Goal: Task Accomplishment & Management: Manage account settings

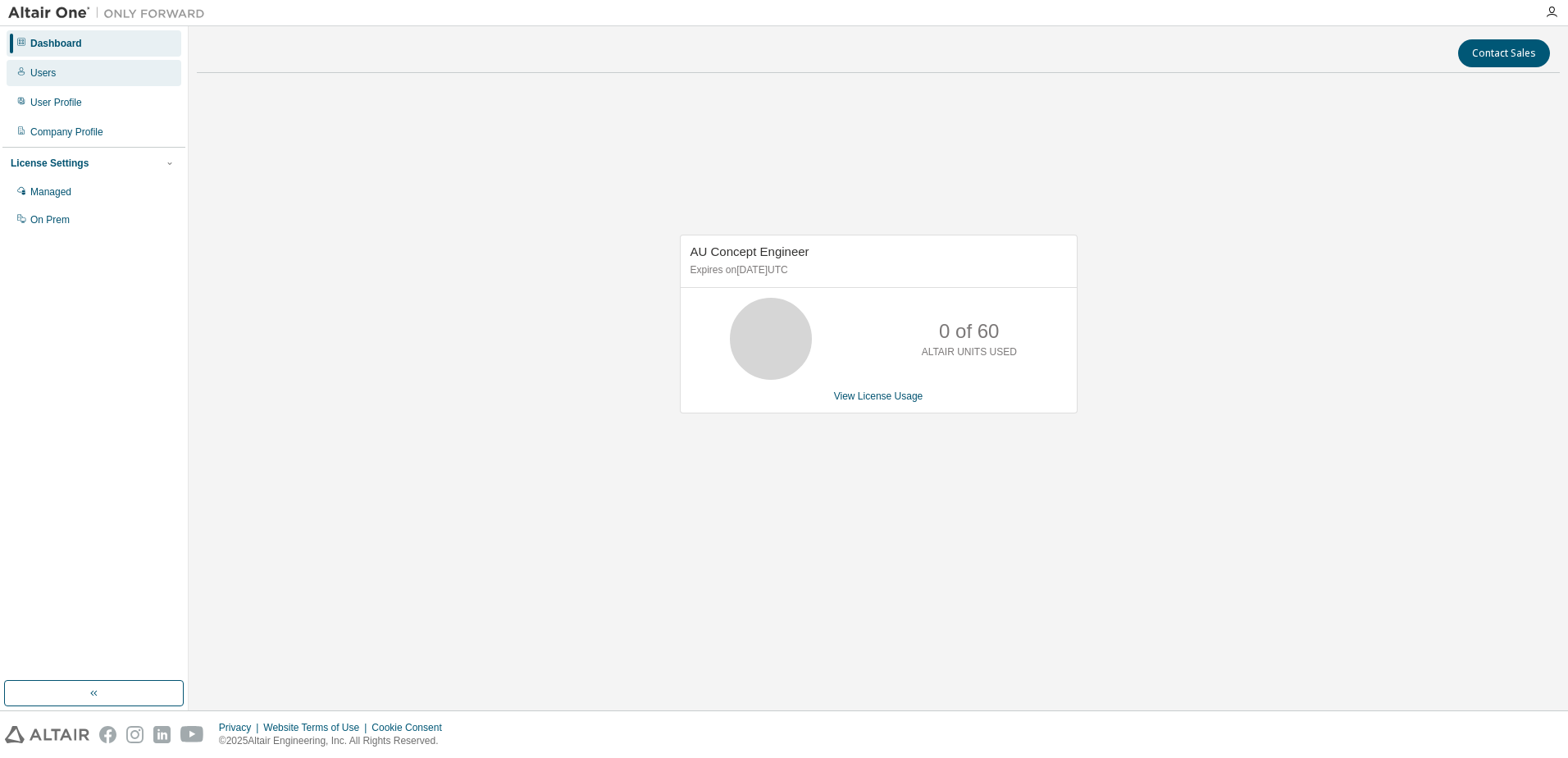
click at [63, 85] on div "Users" at bounding box center [94, 72] width 175 height 26
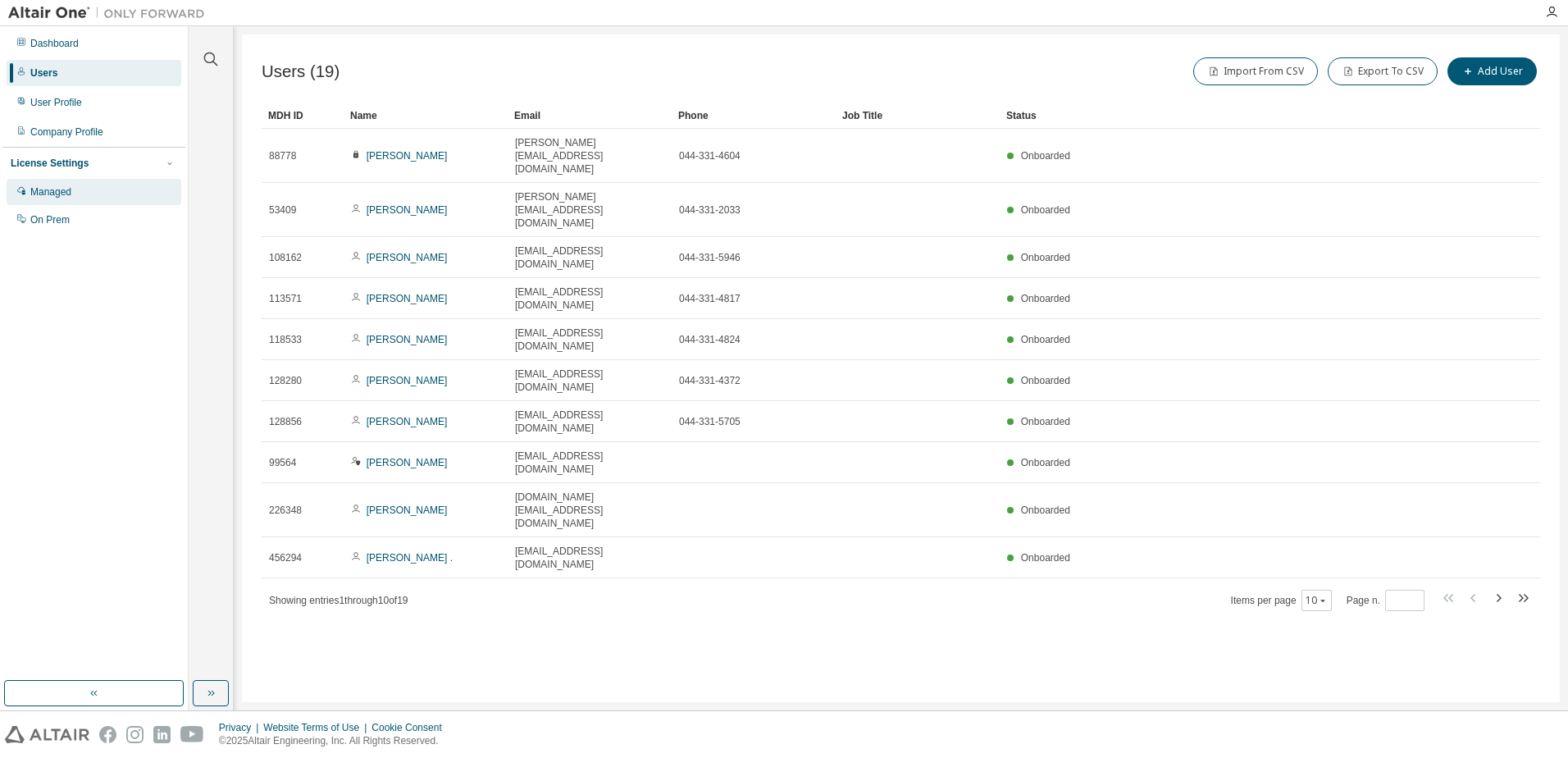
click at [92, 194] on div "Managed" at bounding box center [94, 192] width 175 height 26
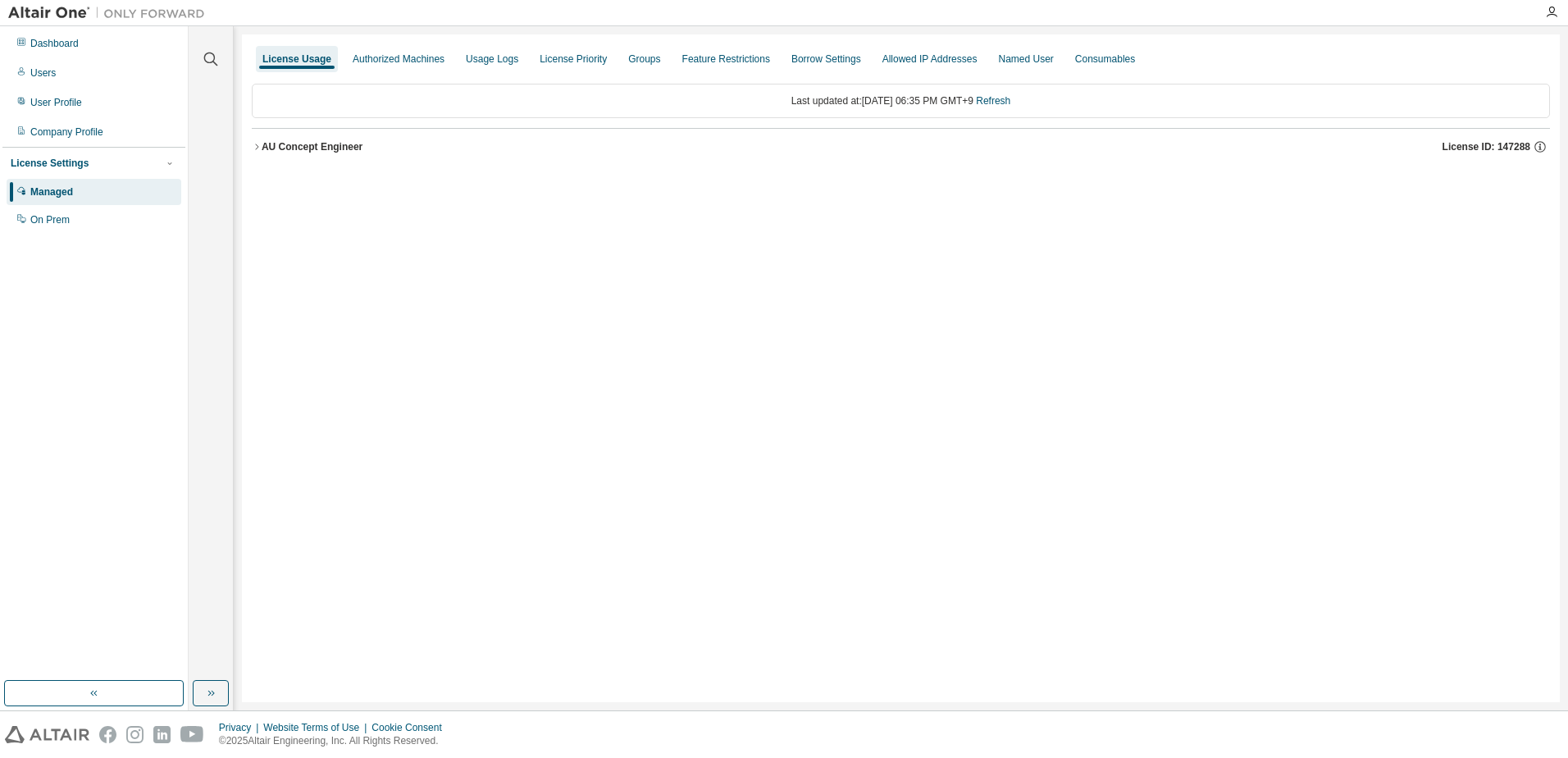
click at [253, 146] on icon "button" at bounding box center [256, 147] width 10 height 10
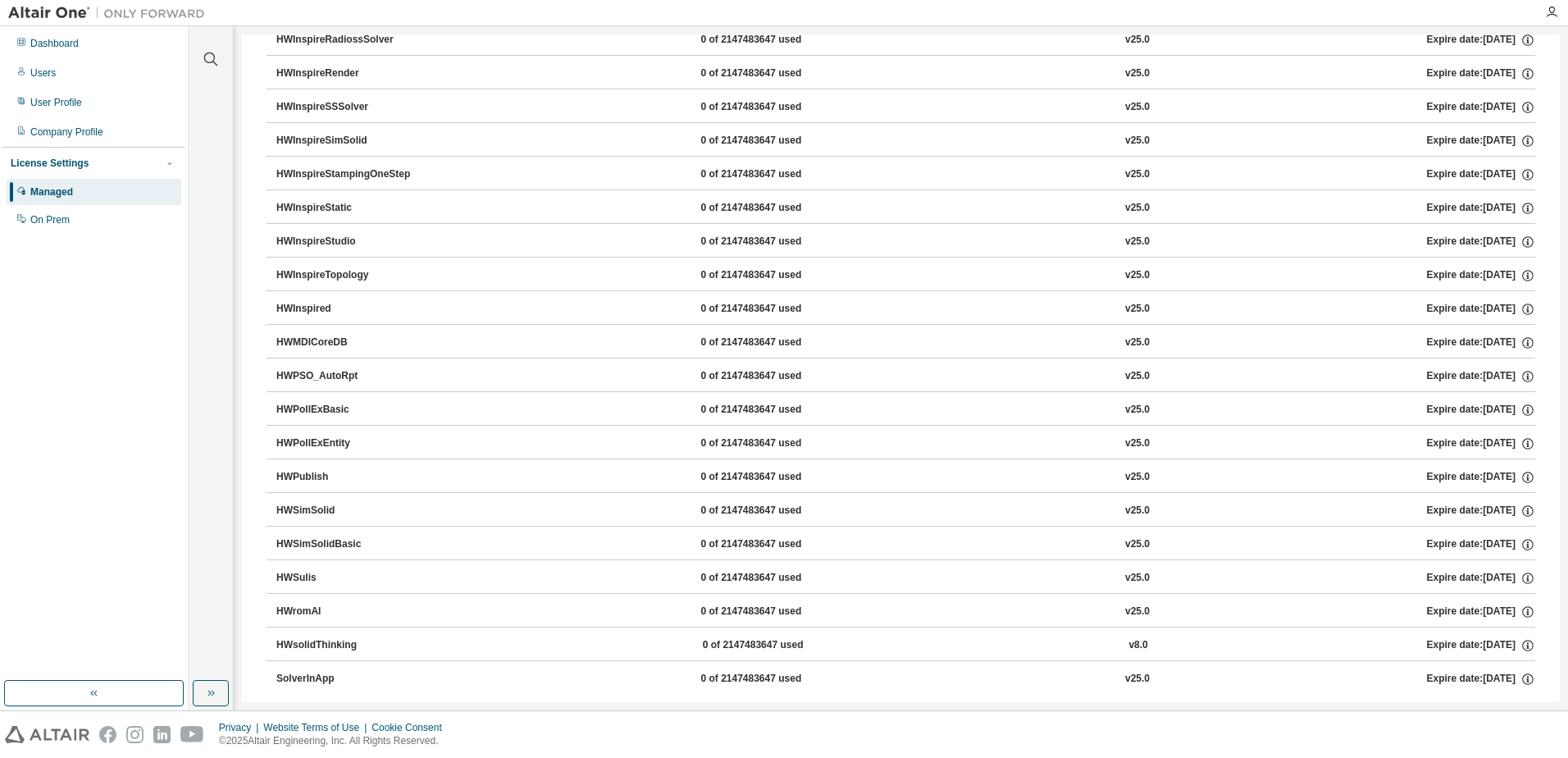
scroll to position [2484, 0]
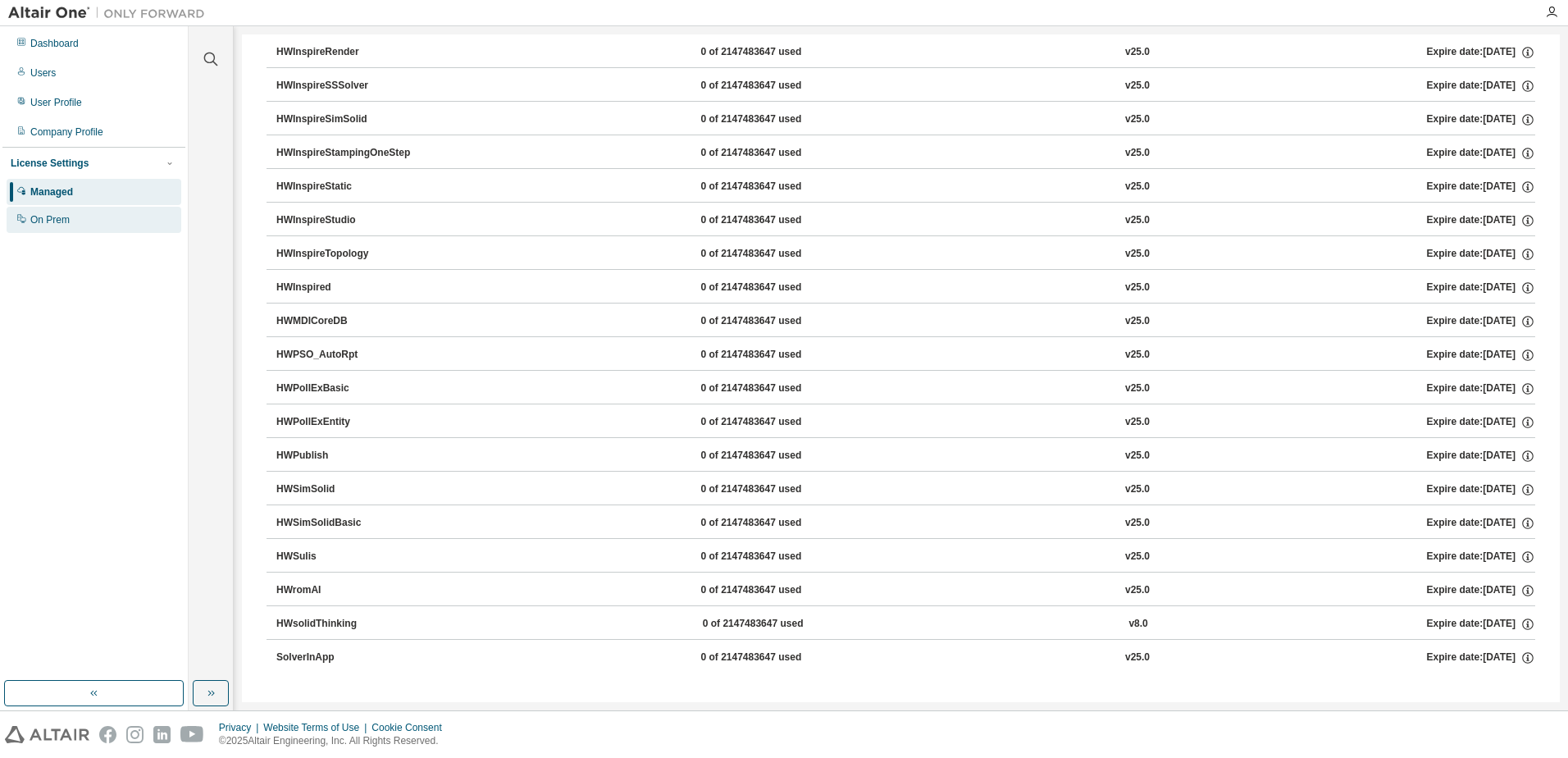
click at [89, 219] on div "On Prem" at bounding box center [94, 219] width 175 height 26
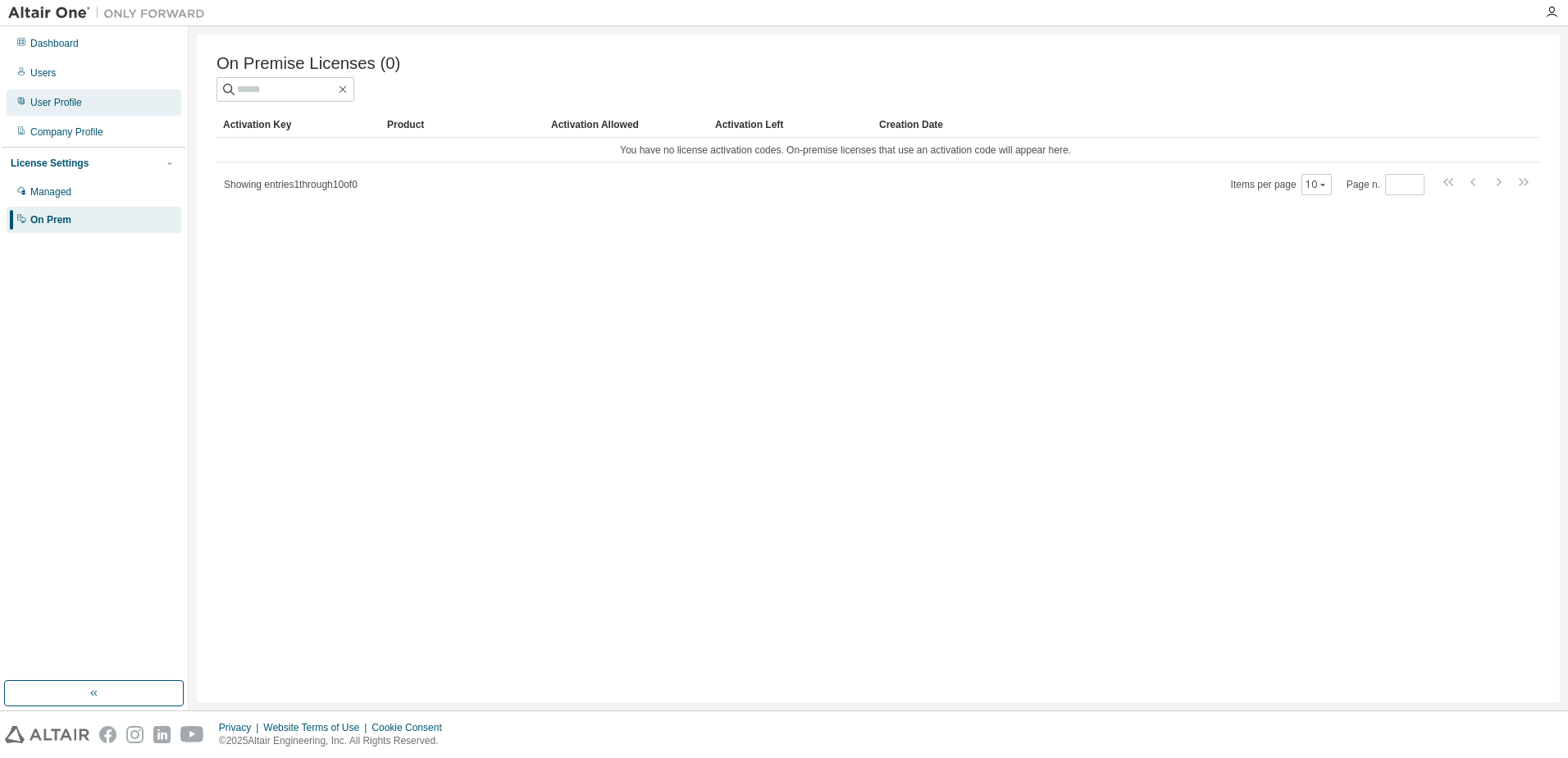
click at [78, 98] on div "User Profile" at bounding box center [56, 102] width 52 height 13
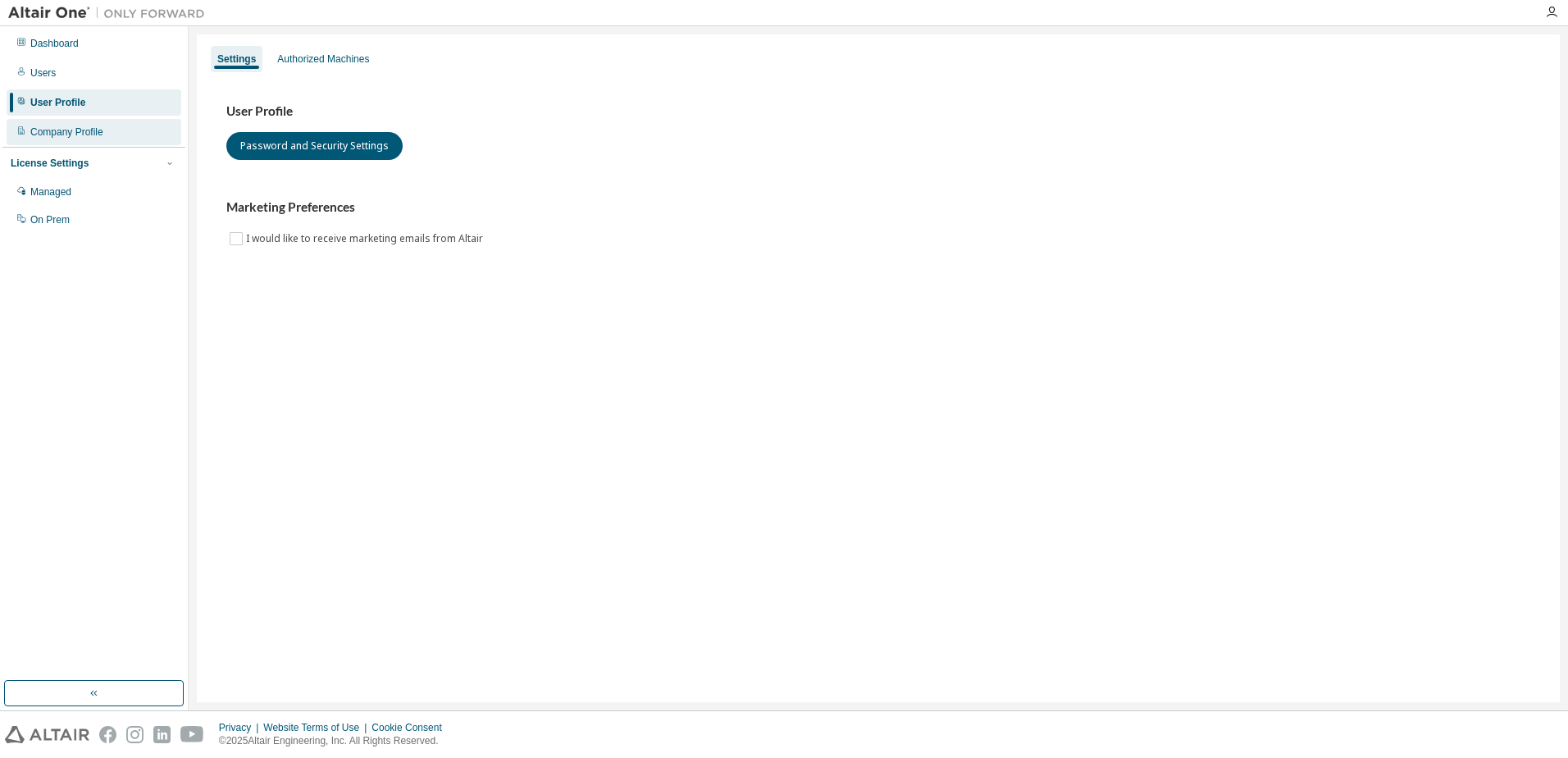
click at [77, 135] on div "Company Profile" at bounding box center [67, 131] width 73 height 13
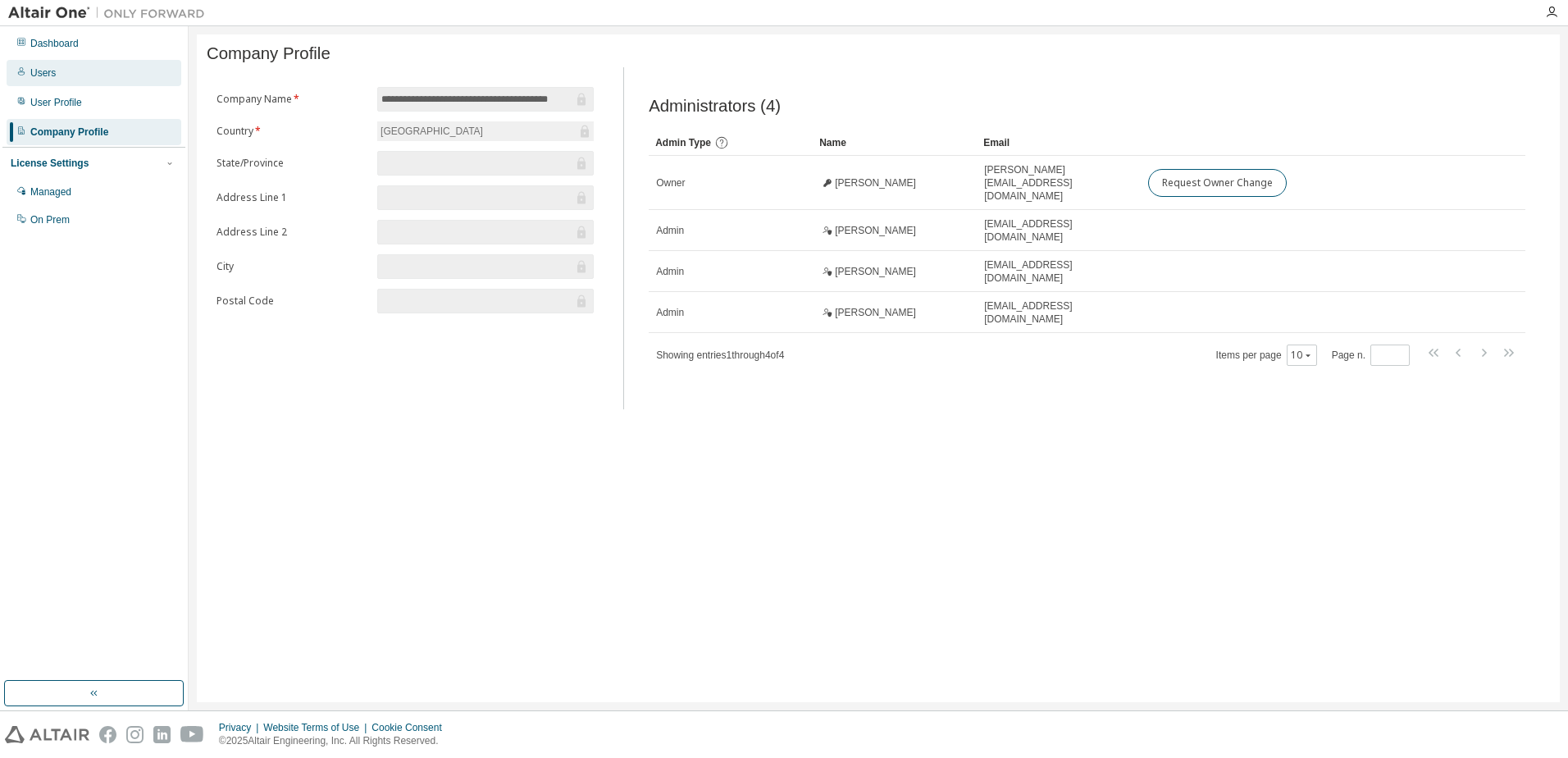
click at [24, 71] on icon at bounding box center [22, 71] width 10 height 10
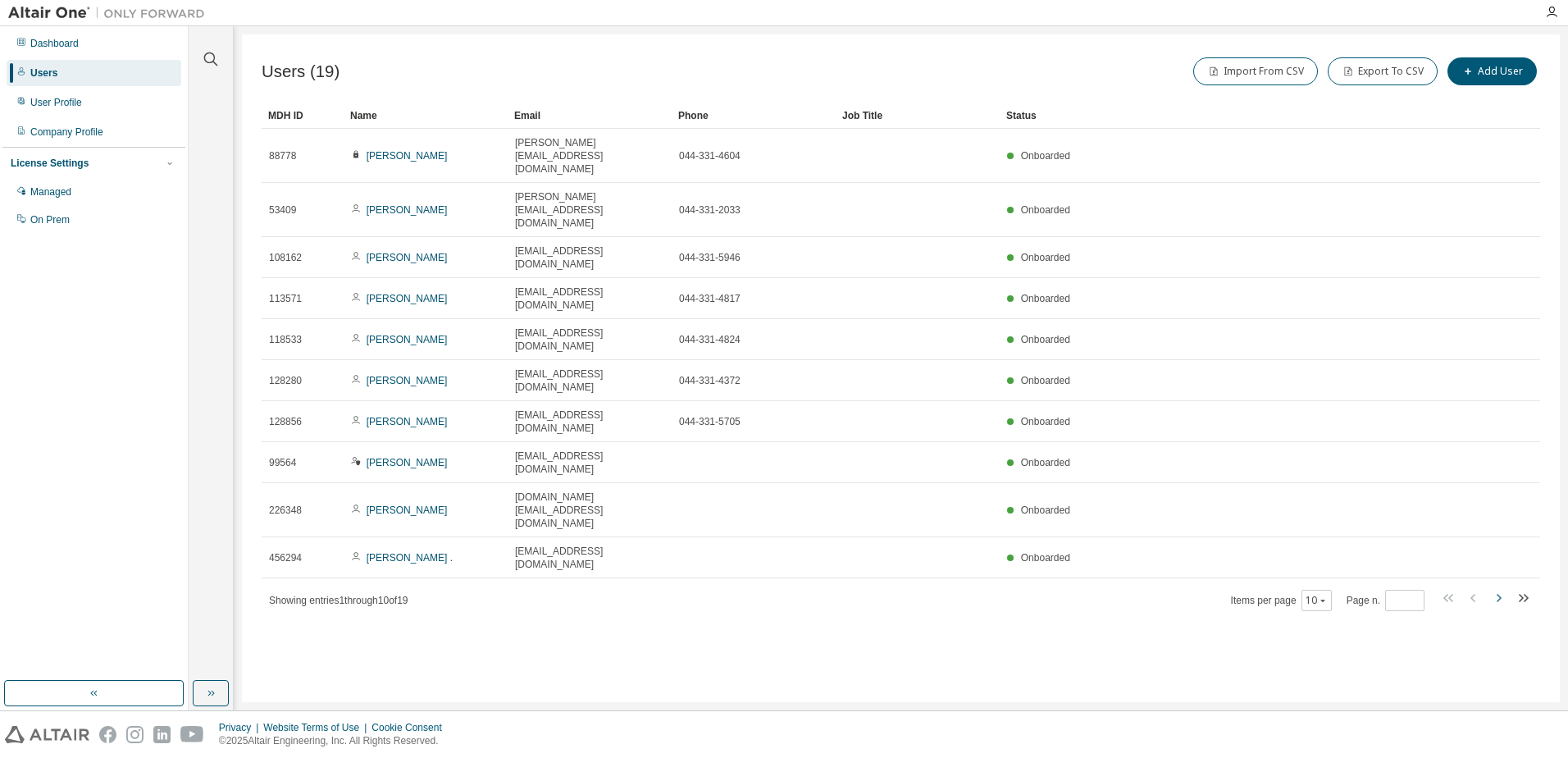
click at [1499, 589] on icon "button" at bounding box center [1499, 598] width 20 height 20
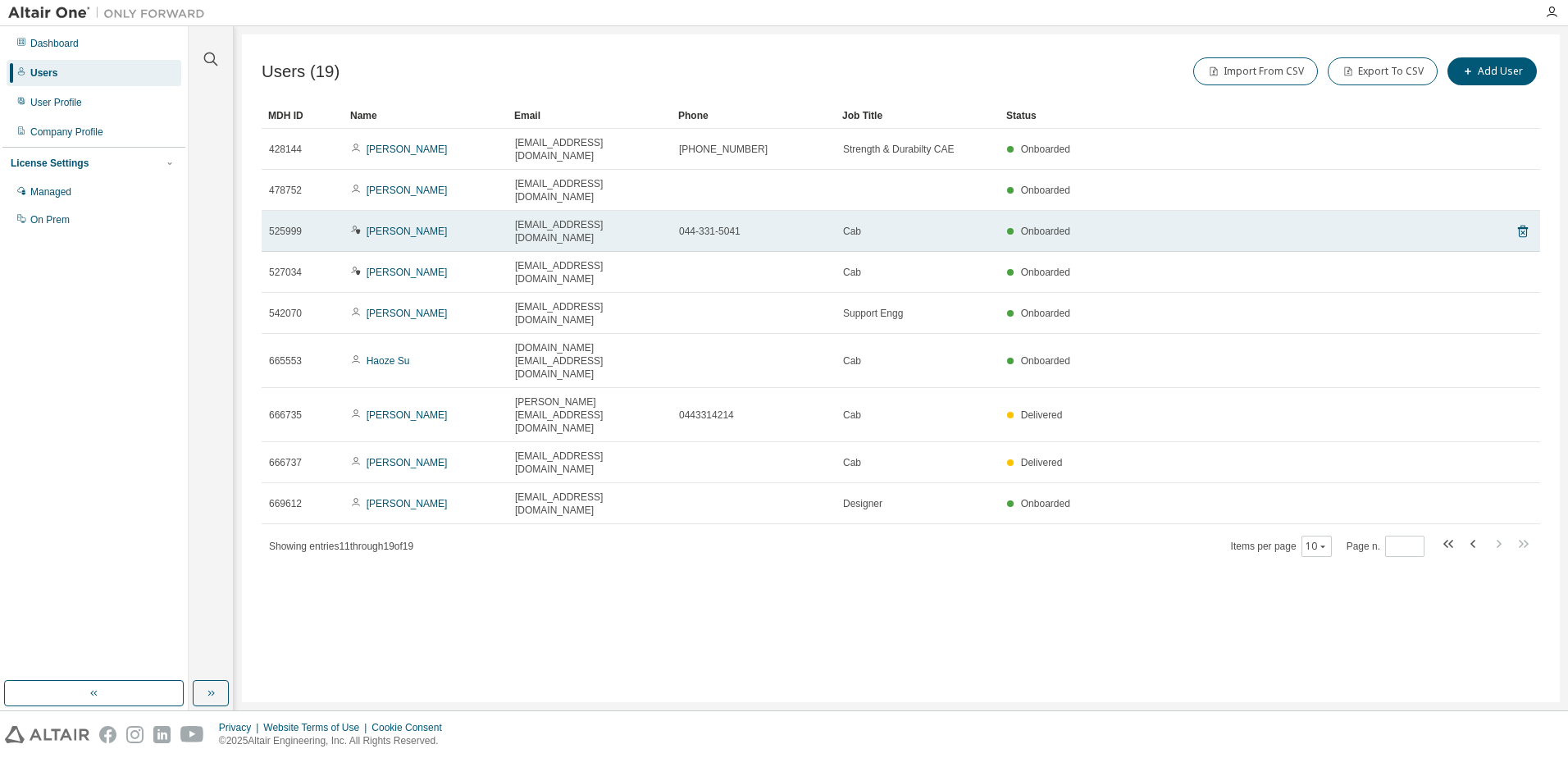
click at [436, 211] on td "[PERSON_NAME]" at bounding box center [426, 231] width 164 height 41
click at [397, 225] on link "[PERSON_NAME]" at bounding box center [407, 231] width 81 height 12
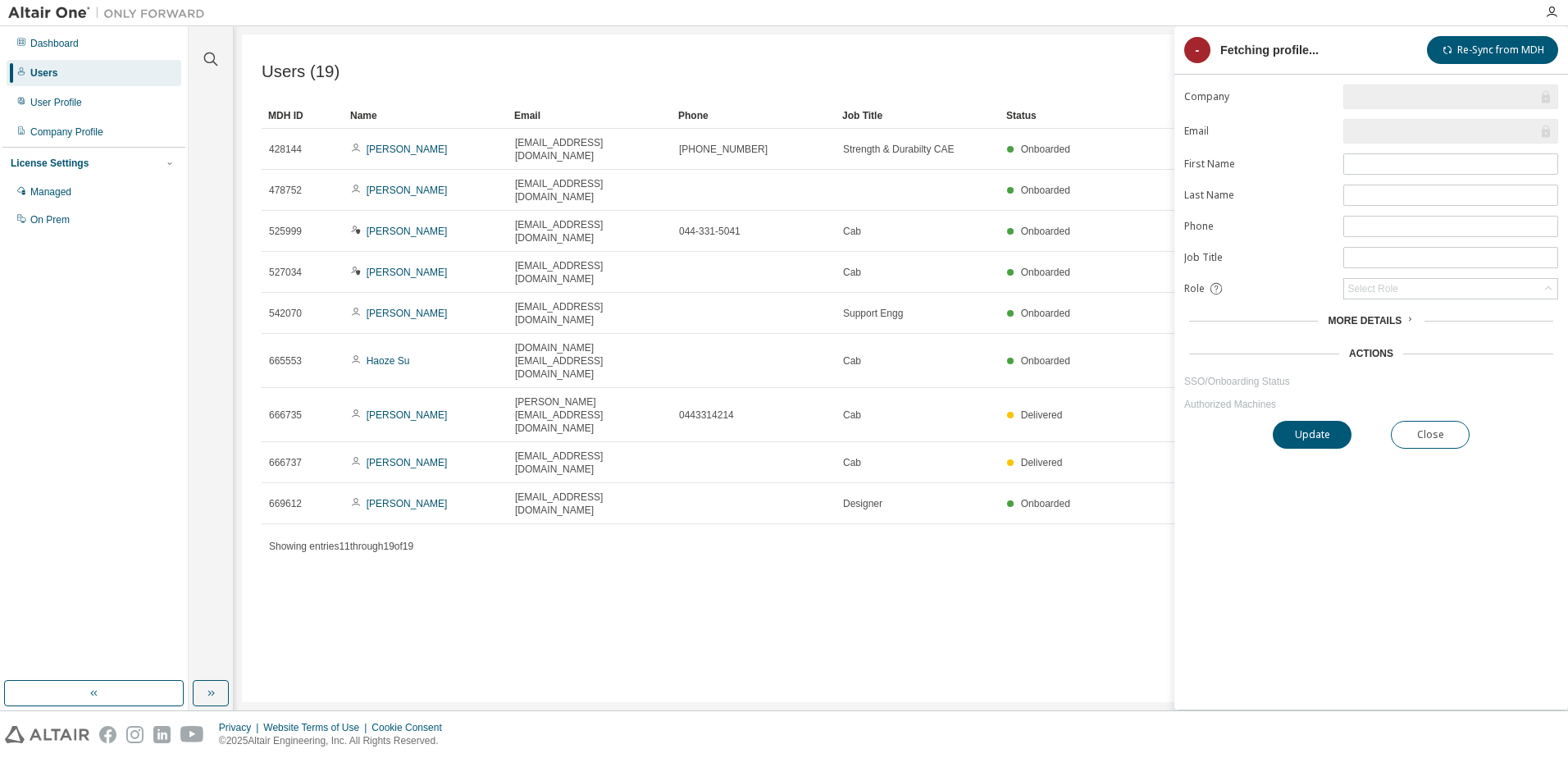
type input "*"
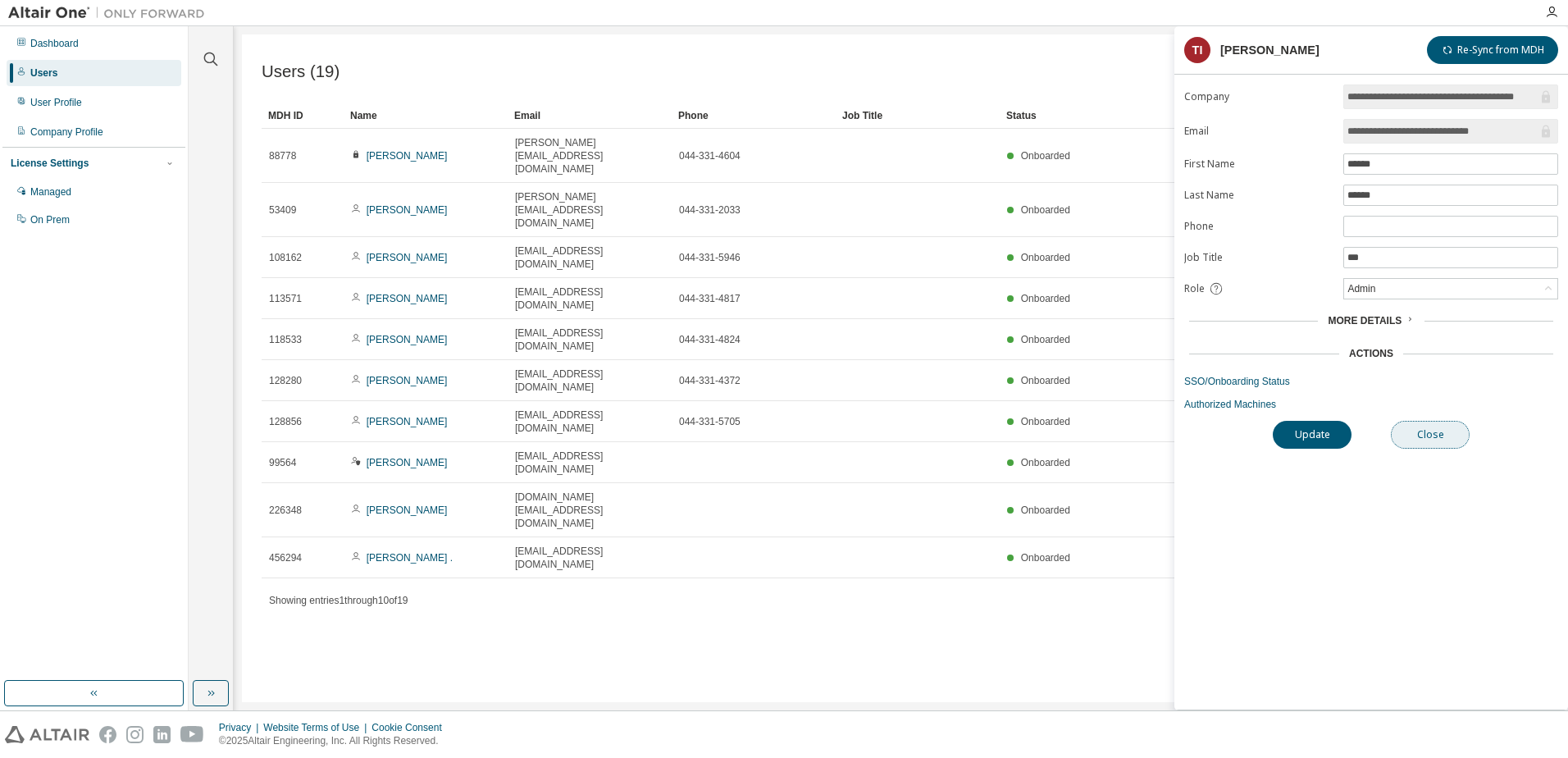
click at [1423, 438] on button "Close" at bounding box center [1430, 435] width 78 height 27
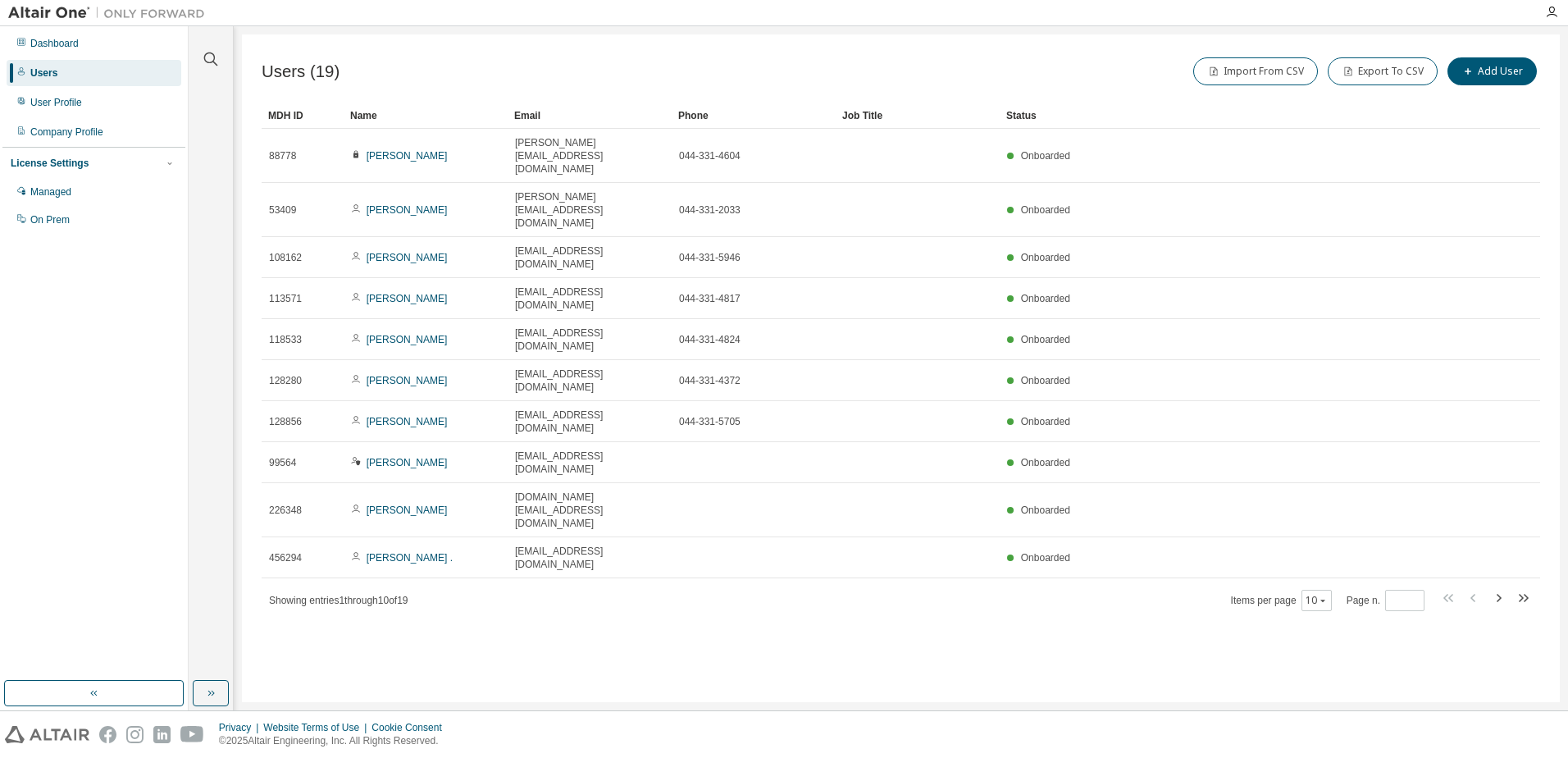
click at [833, 469] on div "Users (19) Import From CSV Export To CSV Add User Clear Load Save Save As Field…" at bounding box center [900, 368] width 1318 height 668
